Goal: Check status

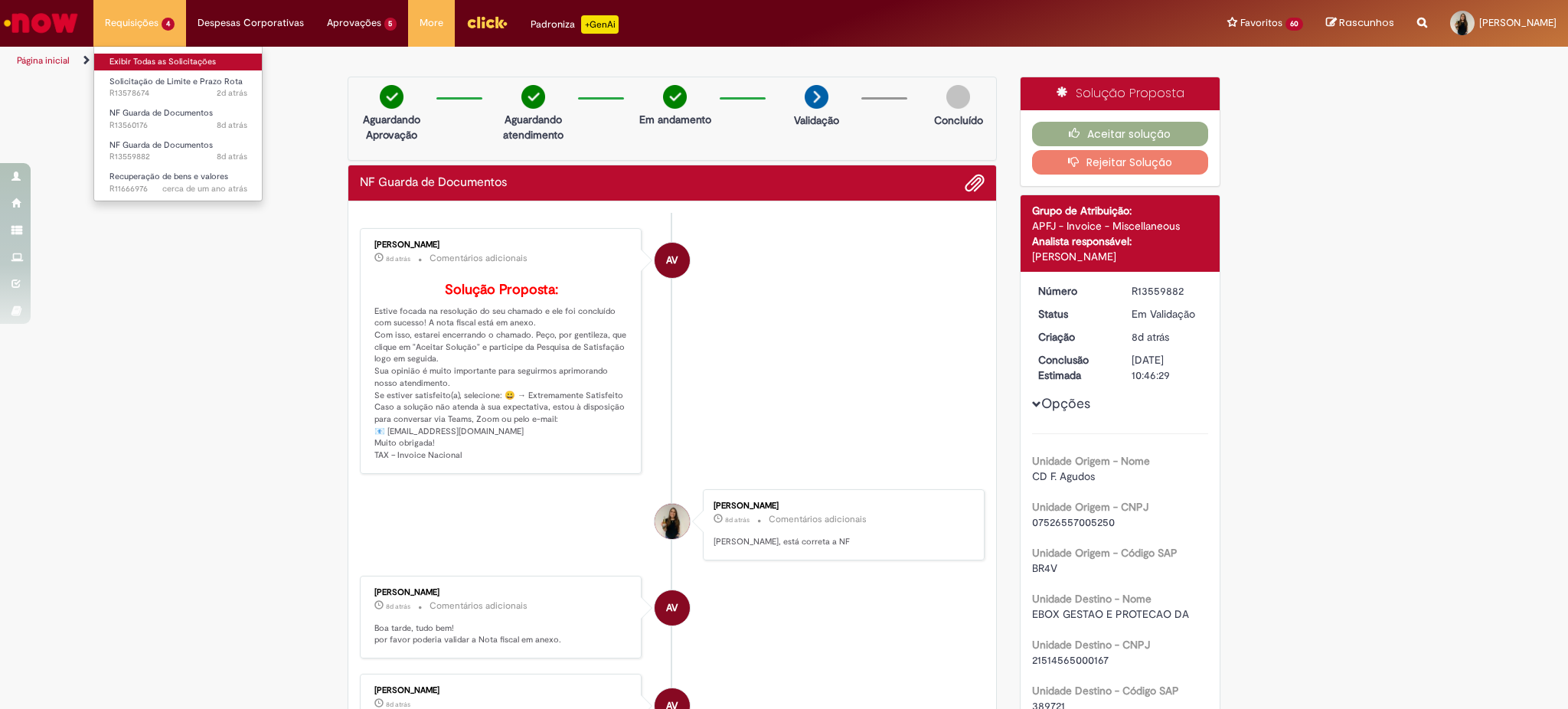
click at [145, 63] on link "Exibir Todas as Solicitações" at bounding box center [178, 62] width 169 height 17
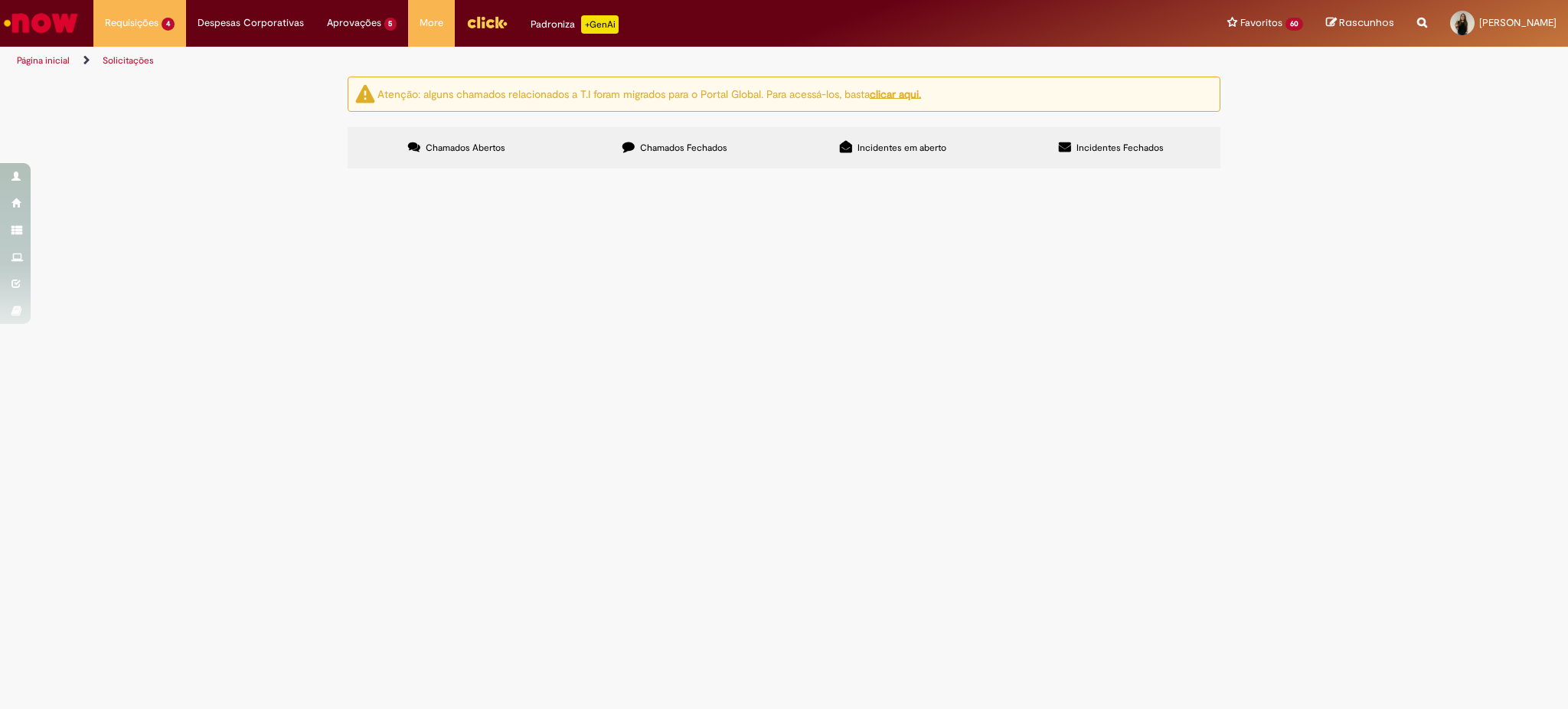
click at [0, 0] on span "Olá, solicito emissão da NF para envio das caixas ao GD;" at bounding box center [0, 0] width 0 height 0
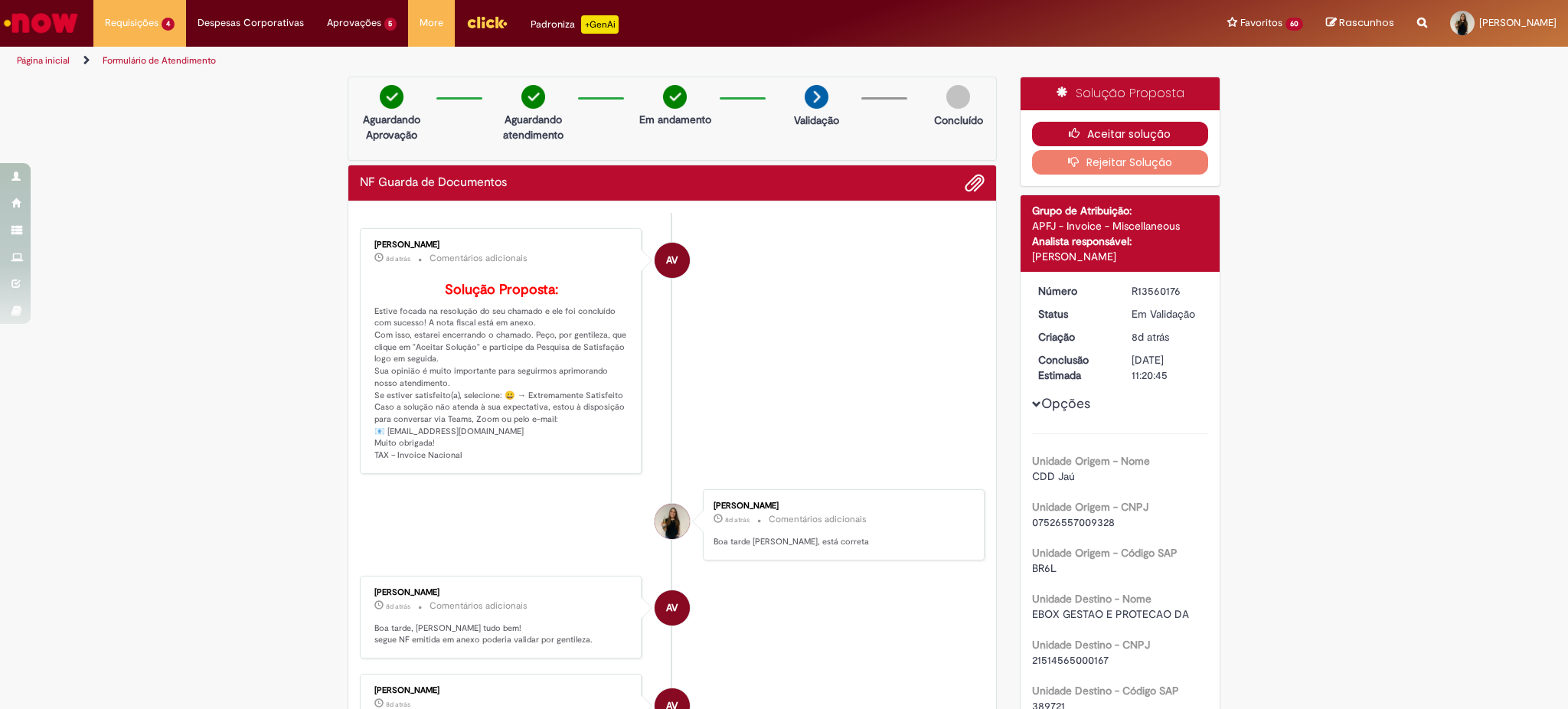
click at [1076, 128] on icon "button" at bounding box center [1078, 133] width 18 height 11
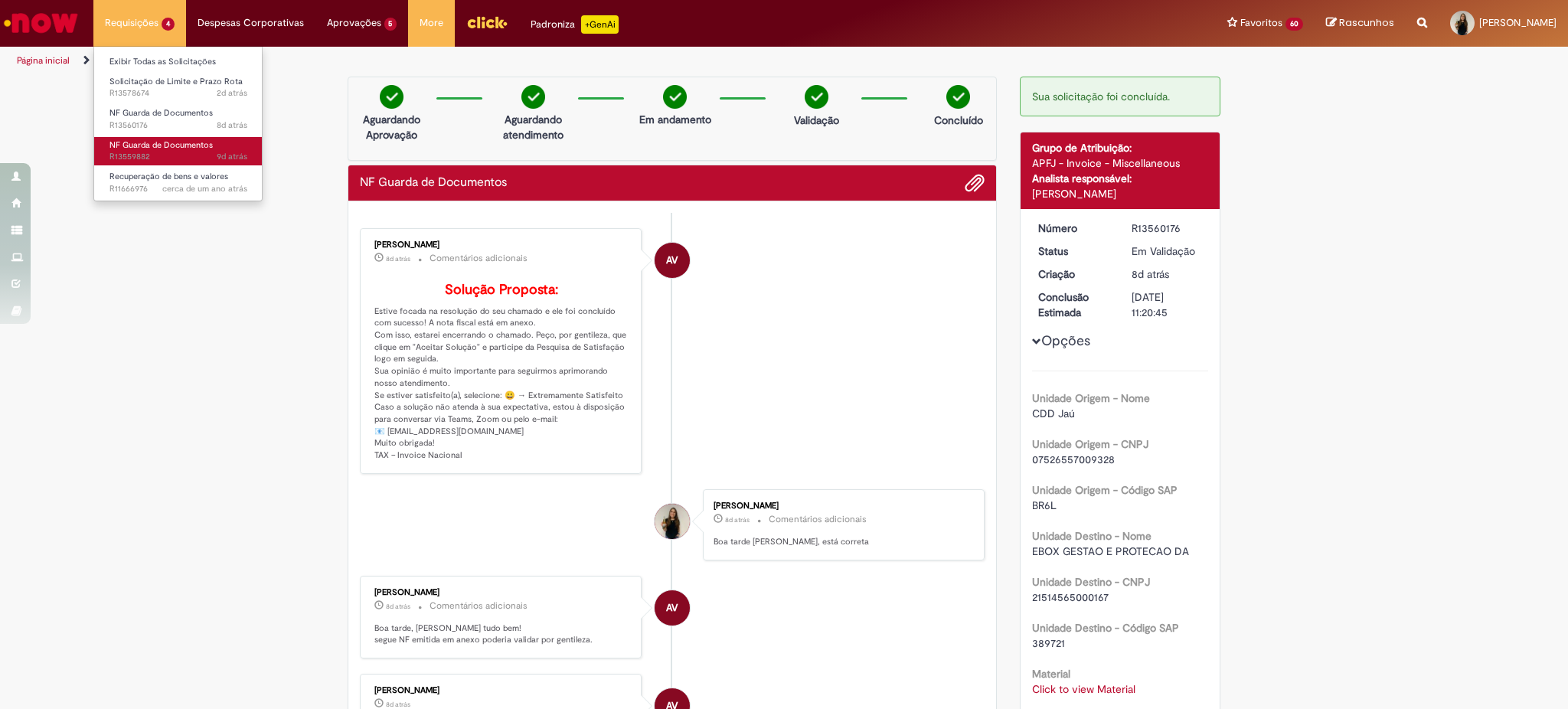
click at [180, 153] on span "9d atrás 9 dias atrás R13559882" at bounding box center [178, 157] width 138 height 12
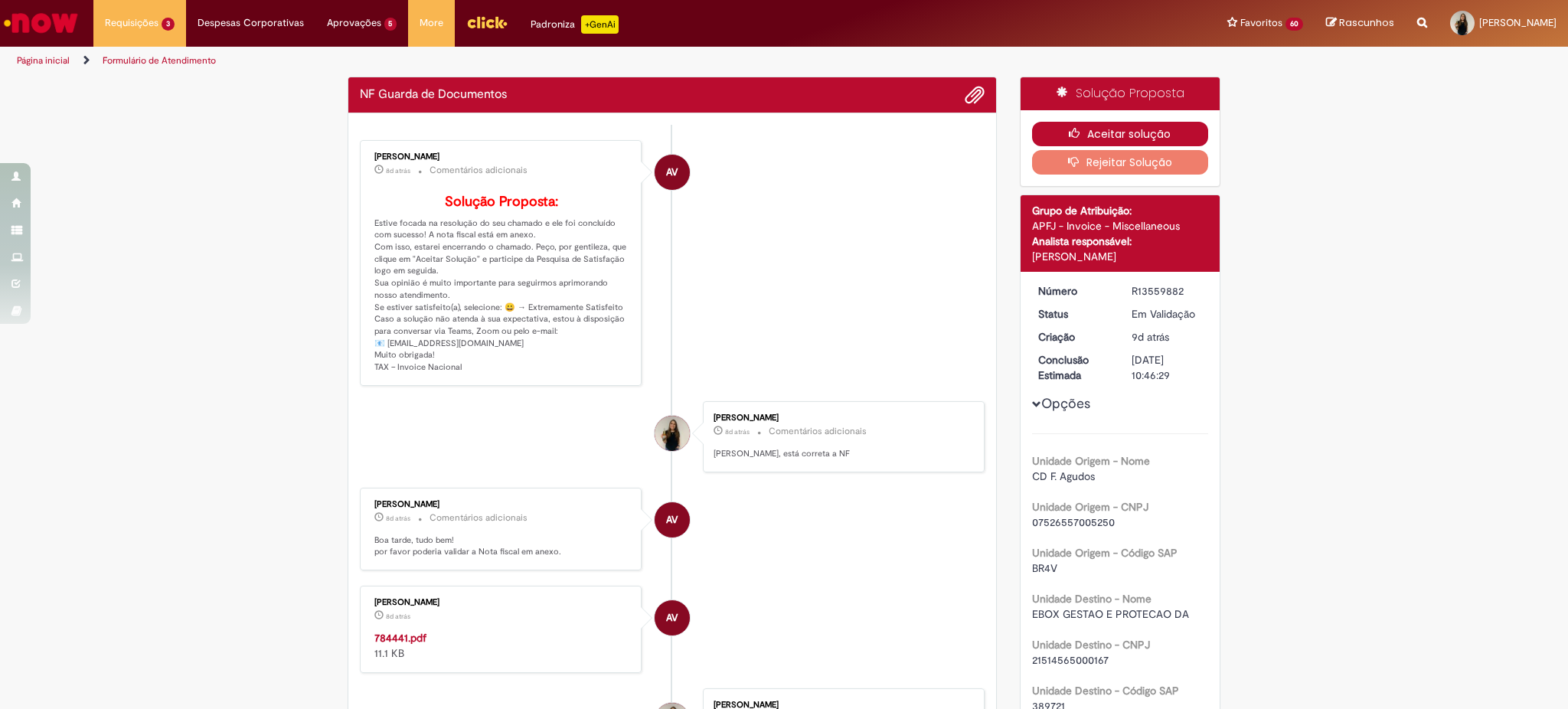
click at [1099, 133] on button "Aceitar solução" at bounding box center [1120, 134] width 177 height 25
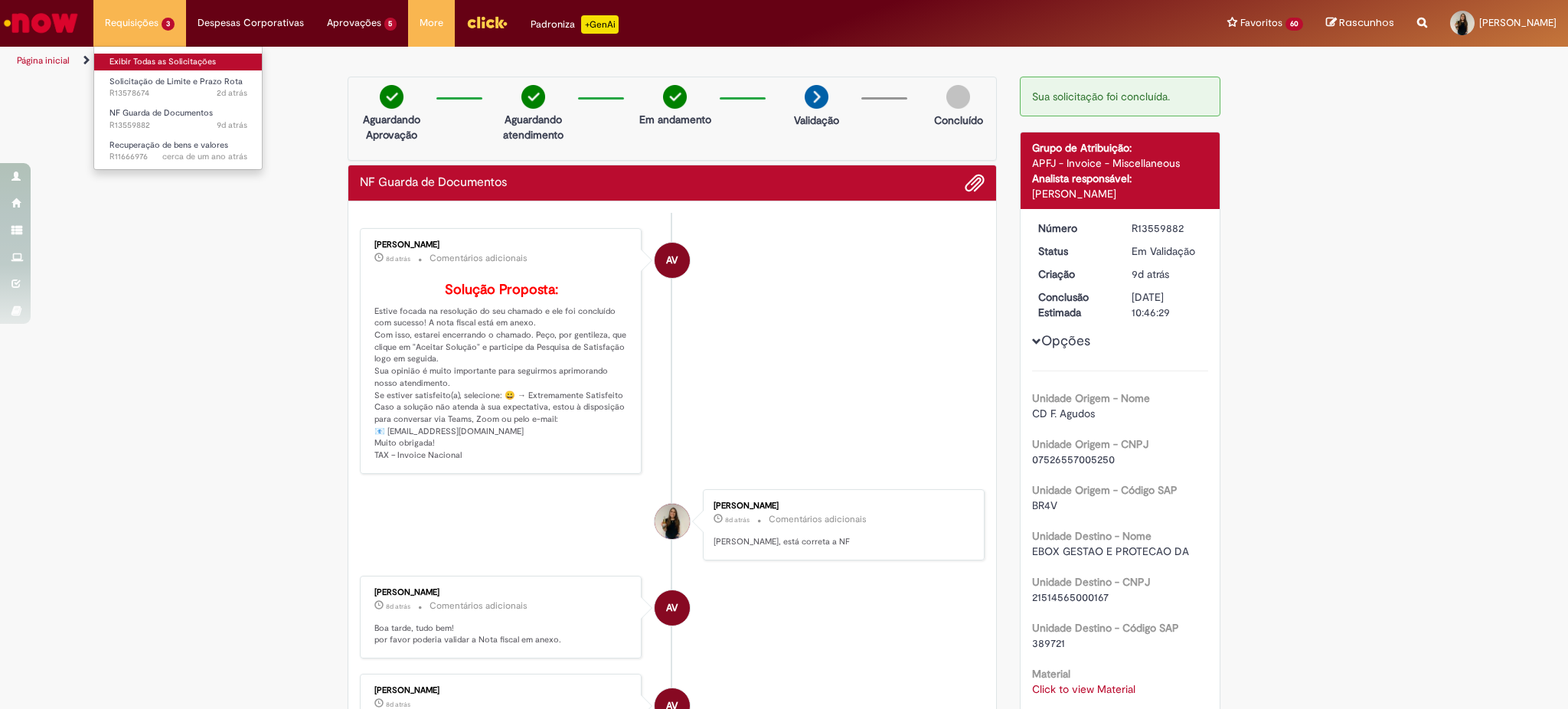
click at [136, 58] on link "Exibir Todas as Solicitações" at bounding box center [178, 62] width 169 height 17
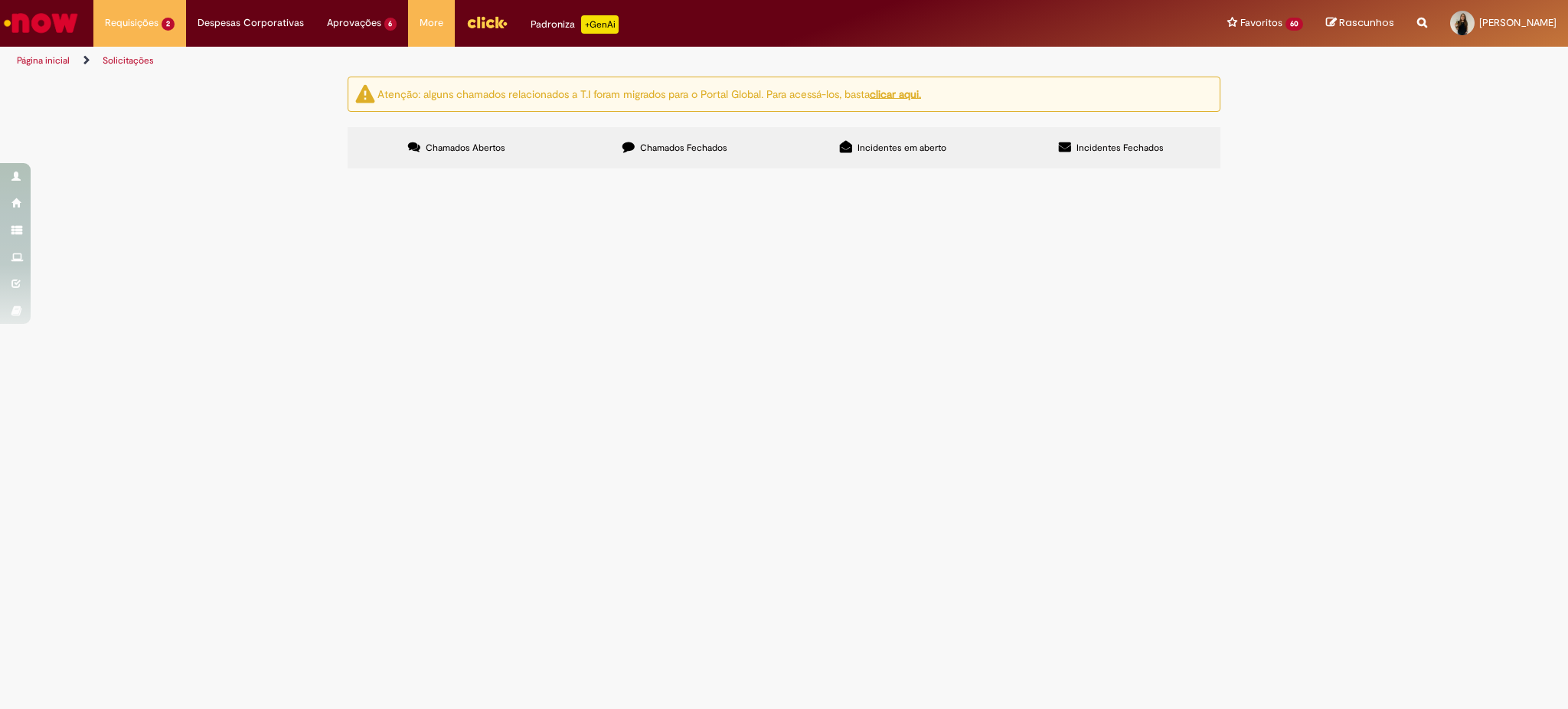
click at [0, 0] on span "Solicitação de Limite e Prazo Rota" at bounding box center [0, 0] width 0 height 0
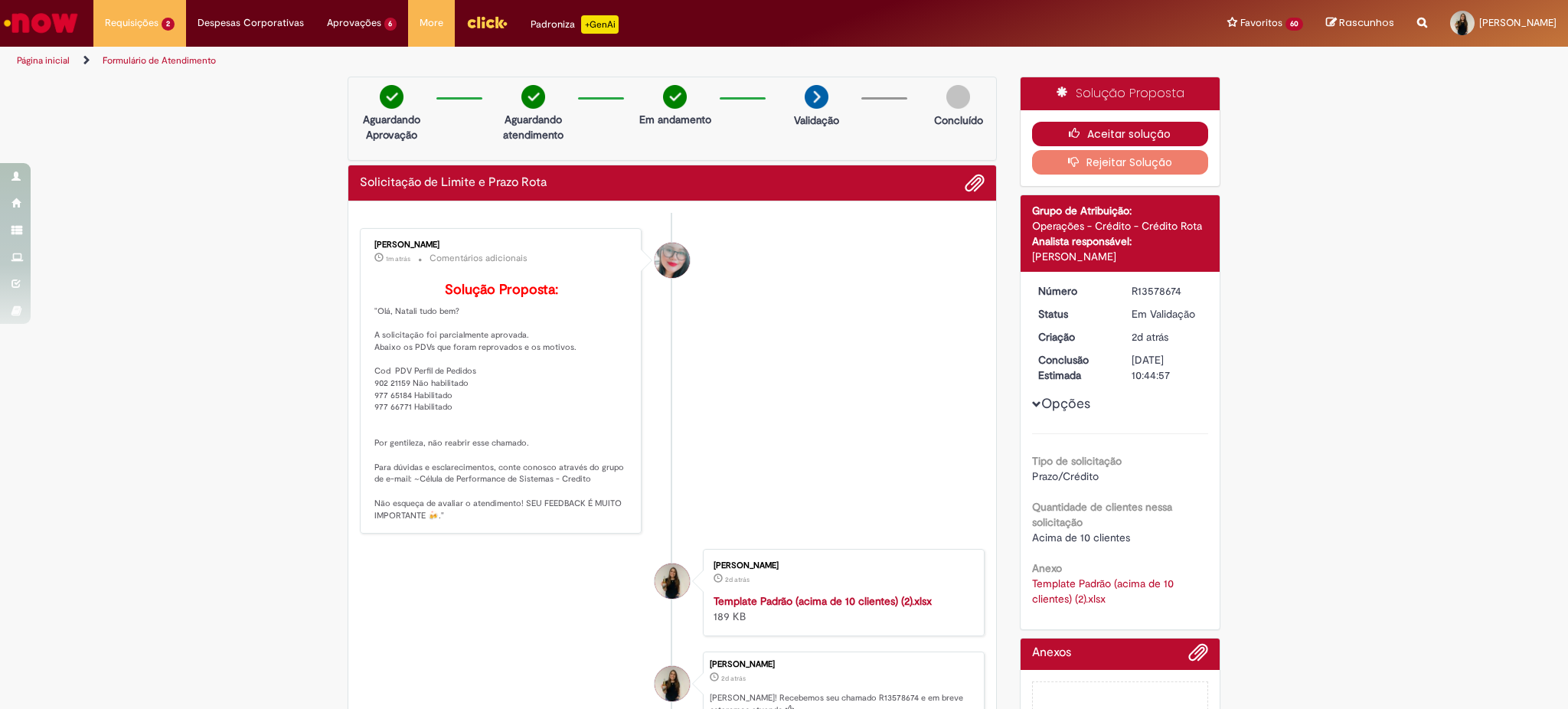
click at [1082, 122] on button "Aceitar solução" at bounding box center [1120, 134] width 177 height 25
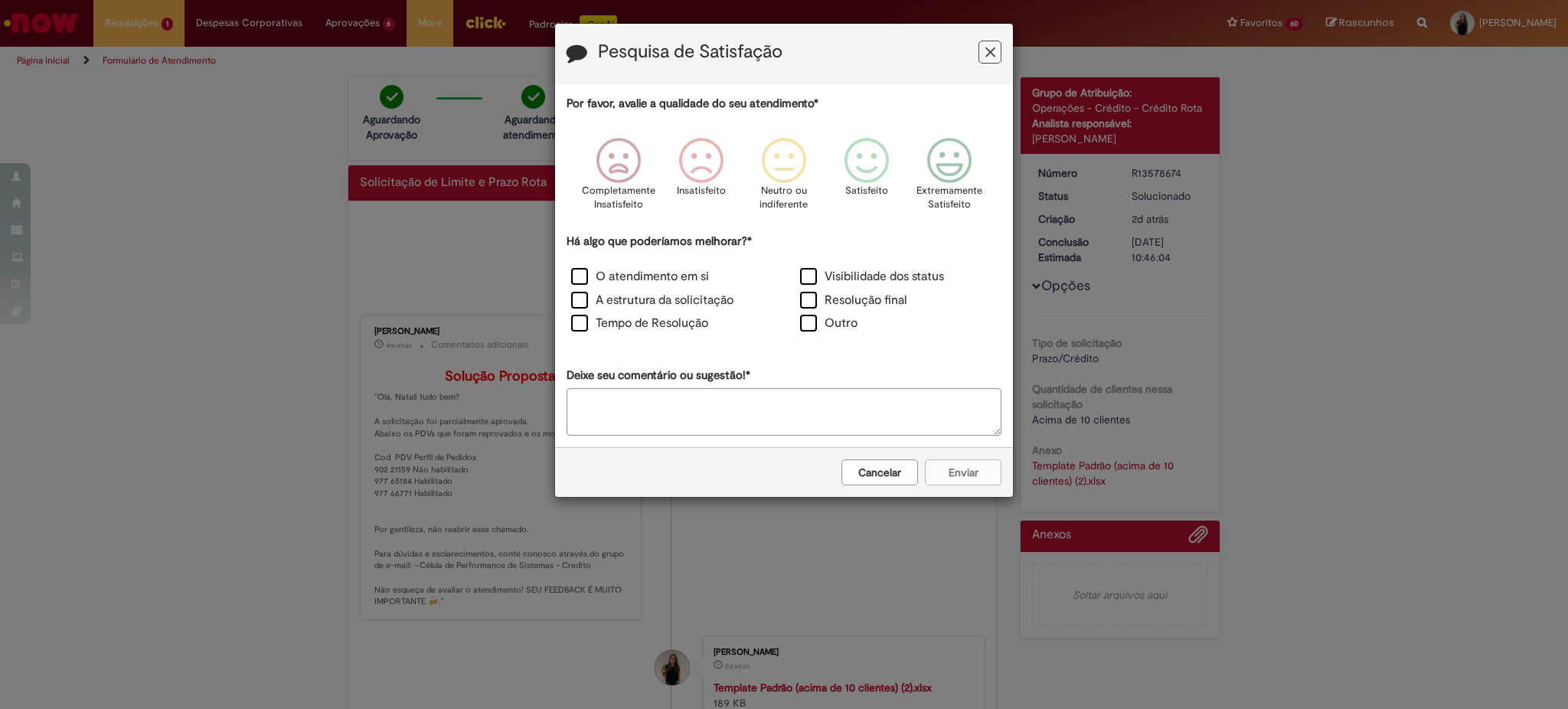
click at [994, 57] on icon "Feedback" at bounding box center [990, 52] width 10 height 16
